Goal: Download file/media

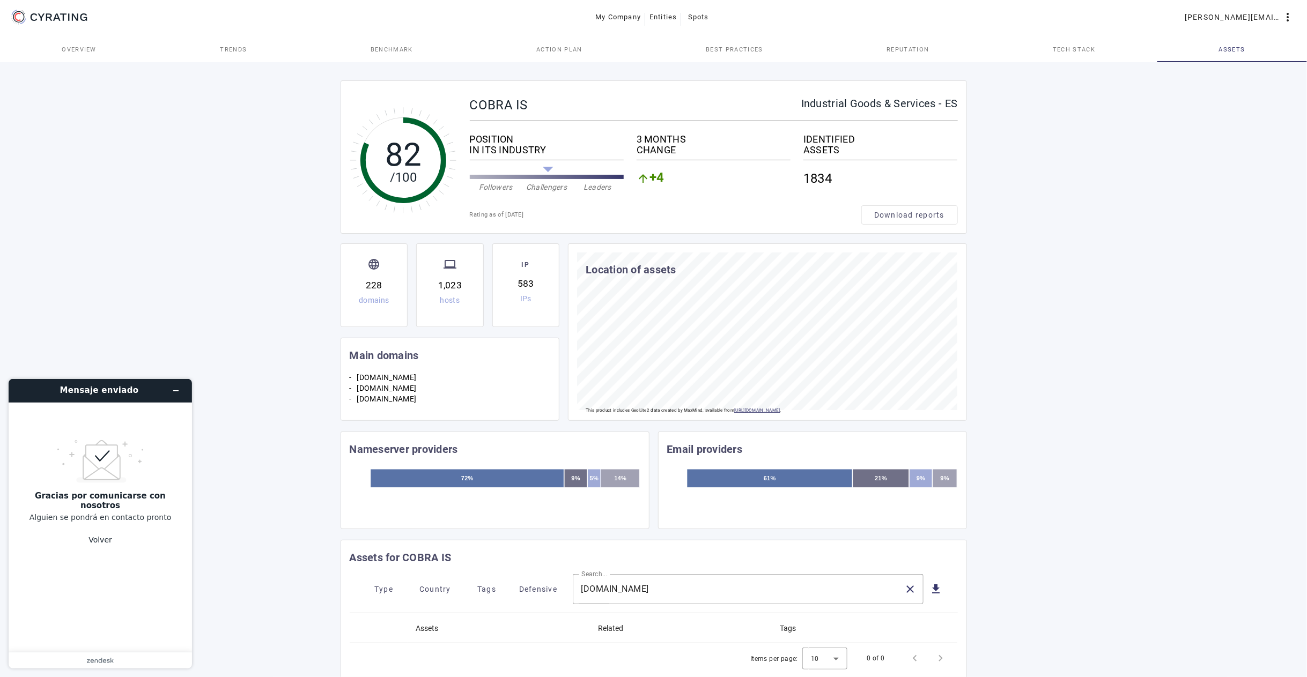
click at [728, 42] on span "Best practices" at bounding box center [734, 49] width 57 height 26
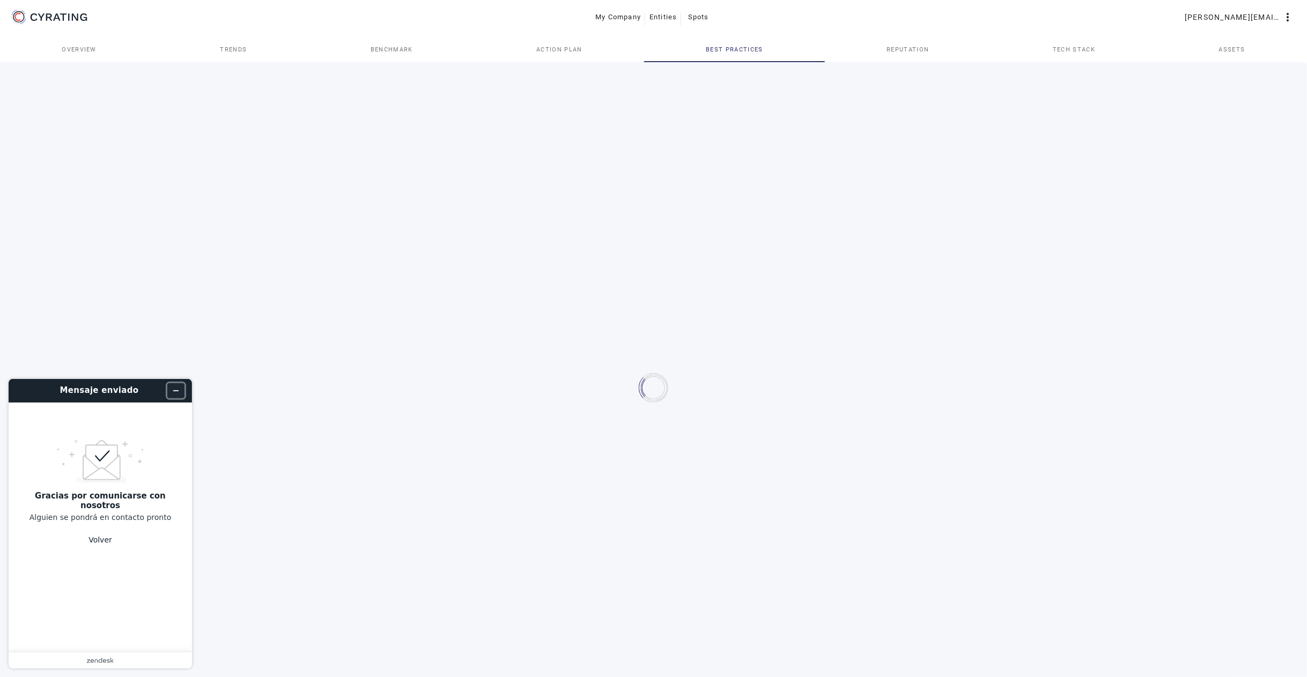
click at [176, 389] on icon "Minimizar widget" at bounding box center [176, 391] width 8 height 8
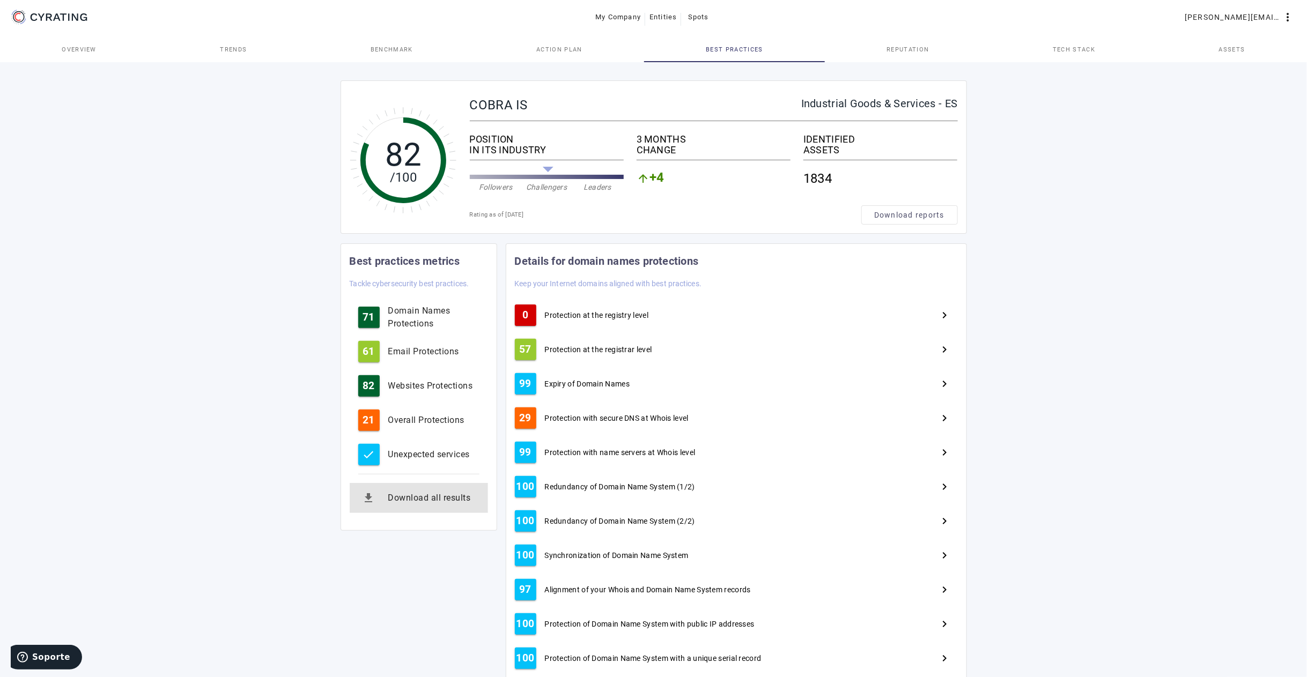
click at [399, 499] on div "Download all results" at bounding box center [433, 498] width 91 height 13
click at [557, 52] on span "Action Plan" at bounding box center [559, 50] width 46 height 6
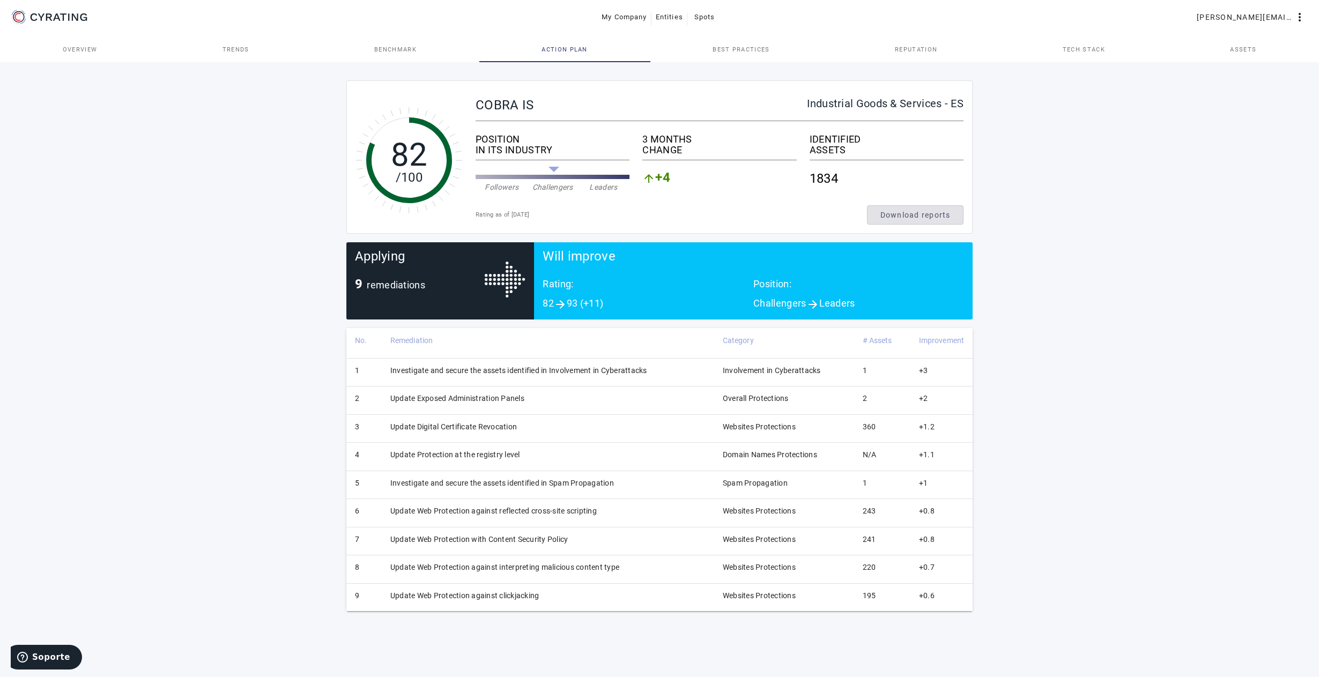
click at [898, 214] on span "Download reports" at bounding box center [916, 215] width 70 height 11
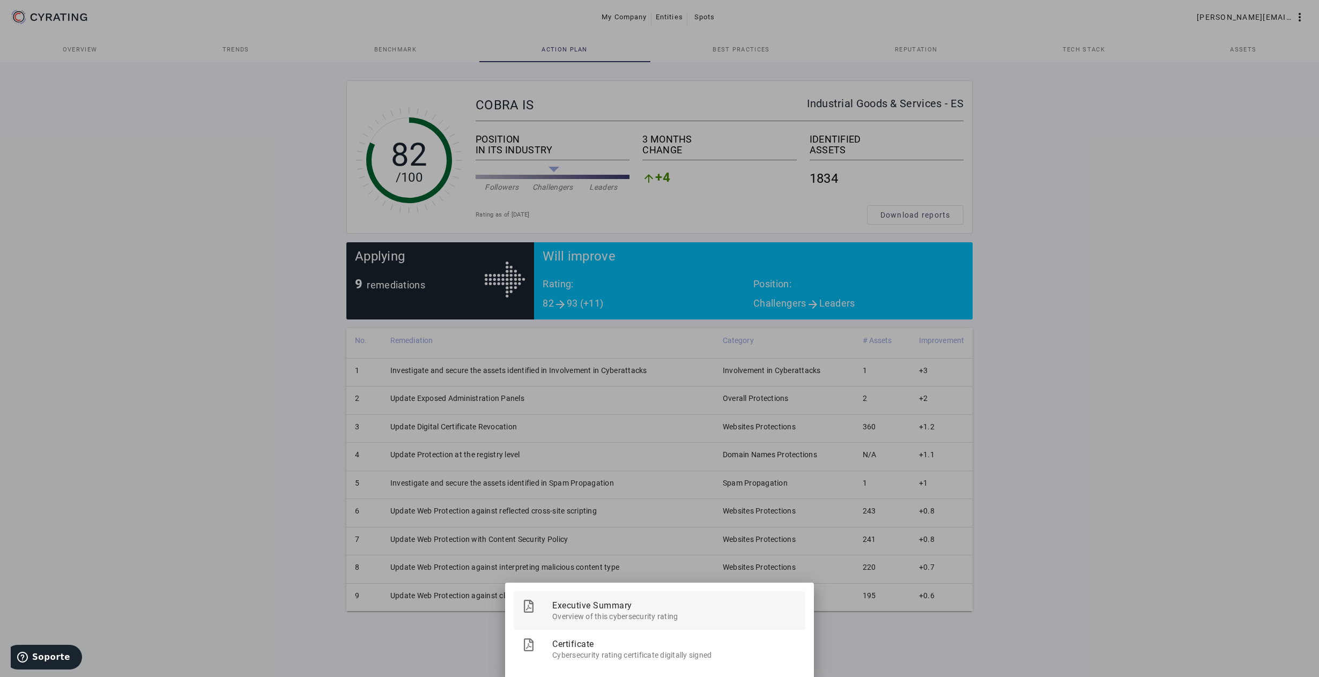
click at [616, 605] on span "Executive Summary" at bounding box center [674, 606] width 245 height 28
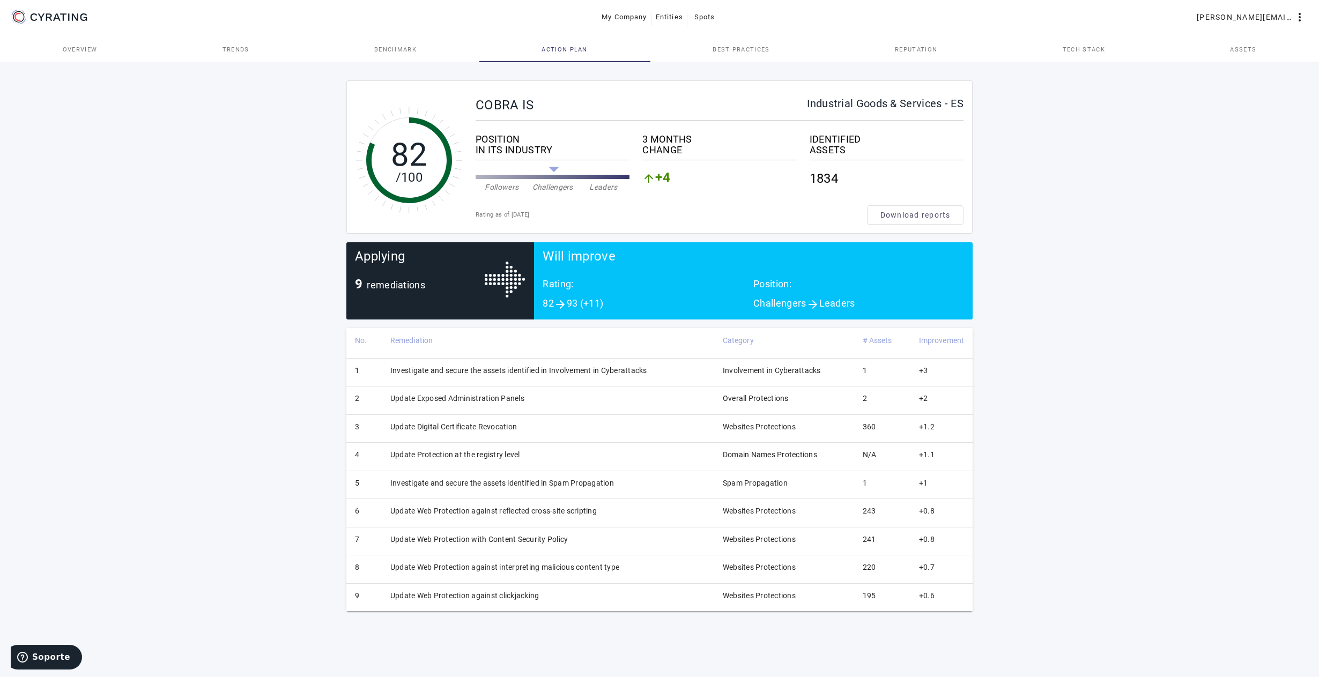
click at [279, 232] on div "82 /100 COBRA IS Industrial Goods & Services - ES POSITION IN ITS INDUSTRY Foll…" at bounding box center [659, 368] width 1319 height 617
